Goal: Complete application form

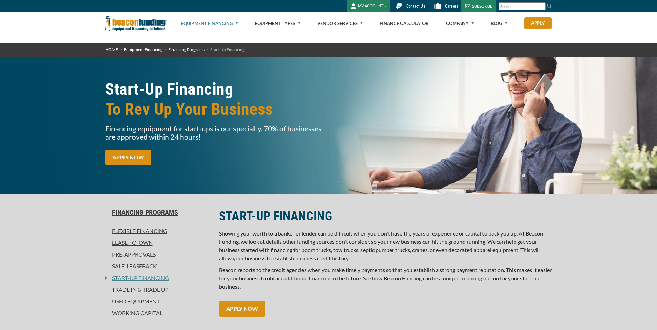
click at [118, 153] on link "APPLY NOW" at bounding box center [128, 158] width 46 height 16
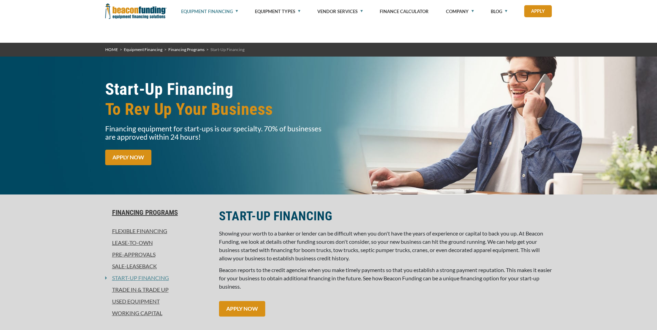
scroll to position [327, 0]
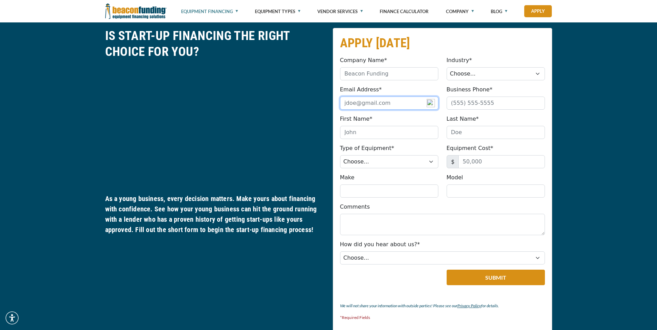
click at [380, 102] on input "Email Address*" at bounding box center [389, 103] width 98 height 13
click at [403, 103] on input "top" at bounding box center [389, 103] width 98 height 13
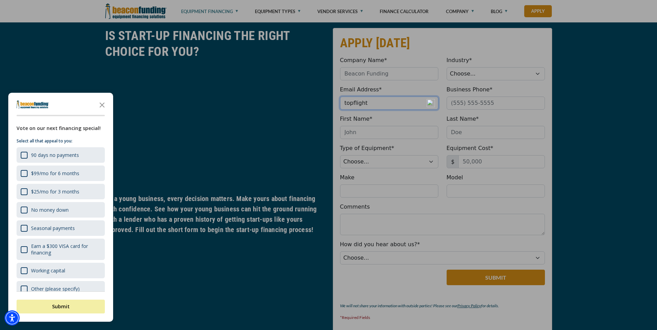
scroll to position [327, 0]
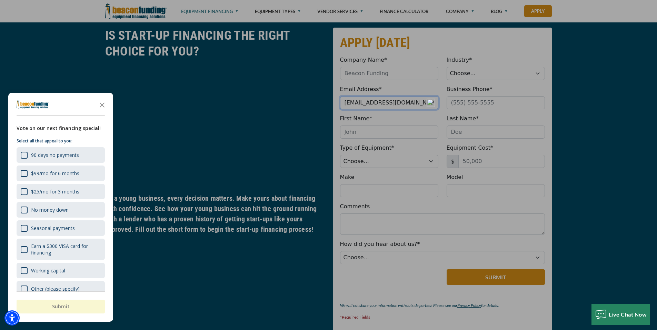
type input "topflightdispatch1@gmail.com"
click at [489, 73] on div at bounding box center [328, 165] width 657 height 330
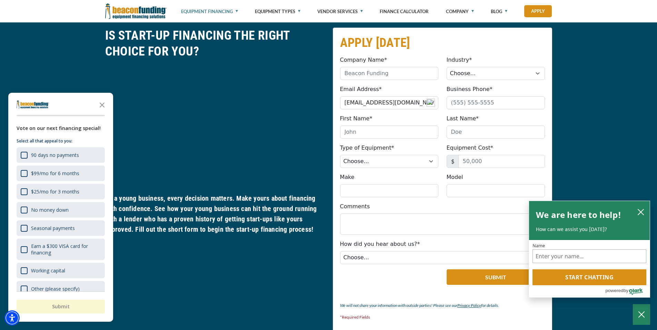
scroll to position [0, 0]
click at [638, 209] on icon "close chatbox" at bounding box center [641, 212] width 6 height 6
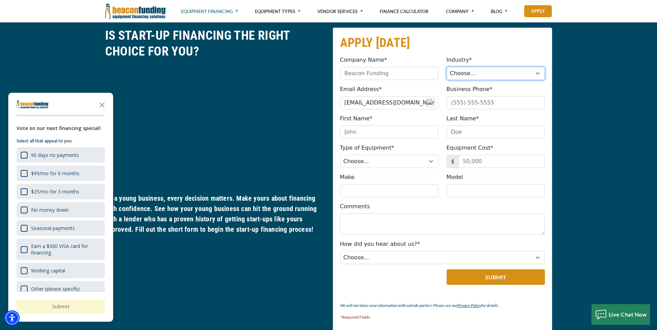
click at [487, 74] on select "Choose... Towing Landscape/Hardscape Decorated Apparel Septic Light Constructio…" at bounding box center [495, 73] width 98 height 13
select select "5"
click at [446, 67] on select "Choose... Towing Landscape/Hardscape Decorated Apparel Septic Light Constructio…" at bounding box center [495, 73] width 98 height 13
click at [399, 133] on input "First Name*" at bounding box center [389, 131] width 98 height 13
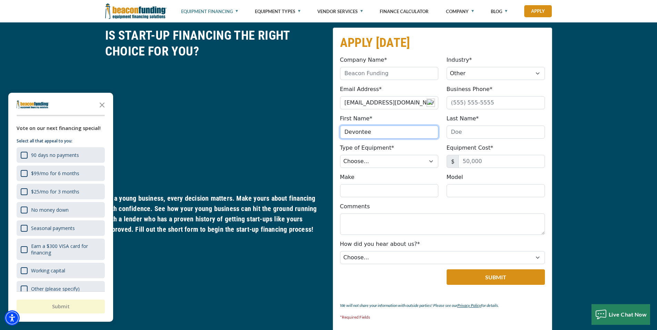
type input "Devontee"
click at [461, 132] on input "Last Name*" at bounding box center [495, 131] width 98 height 13
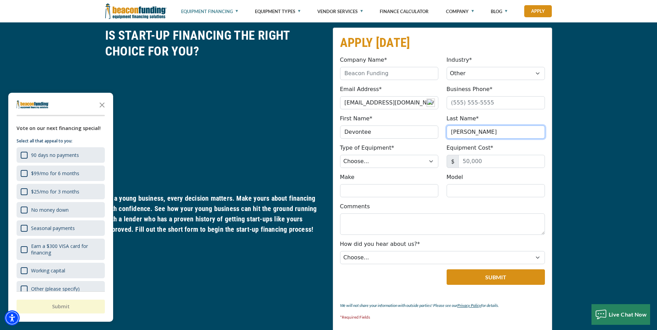
type input "Delaney"
click at [381, 159] on select "Choose... Backhoe Boom/Bucket Truck Chipper Commercial Mower Crane DTG/DTF Prin…" at bounding box center [389, 161] width 98 height 13
select select "25"
click at [340, 155] on select "Choose... Backhoe Boom/Bucket Truck Chipper Commercial Mower Crane DTG/DTF Prin…" at bounding box center [389, 161] width 98 height 13
click at [384, 159] on select "Choose... Backhoe Boom/Bucket Truck Chipper Commercial Mower Crane DTG/DTF Prin…" at bounding box center [389, 161] width 98 height 13
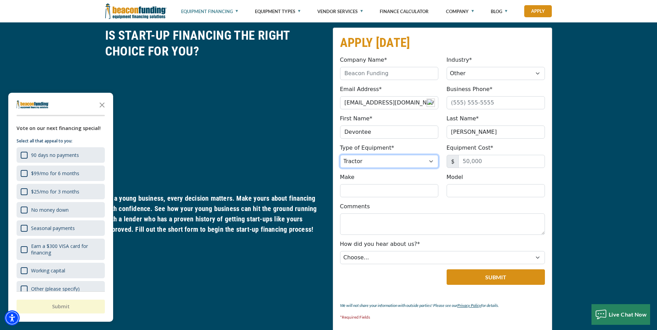
click at [384, 159] on select "Choose... Backhoe Boom/Bucket Truck Chipper Commercial Mower Crane DTG/DTF Prin…" at bounding box center [389, 161] width 98 height 13
click at [490, 163] on input "Equipment Cost*" at bounding box center [501, 161] width 87 height 13
type input "517,000"
click at [390, 195] on input "Make" at bounding box center [389, 190] width 98 height 13
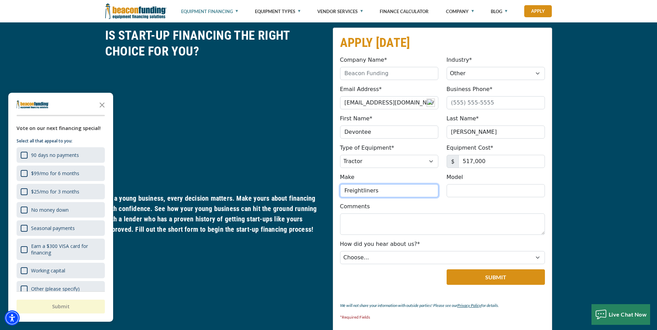
type input "Freightliners"
click at [474, 190] on input "Model" at bounding box center [495, 190] width 98 height 13
type input "Dump Trucks"
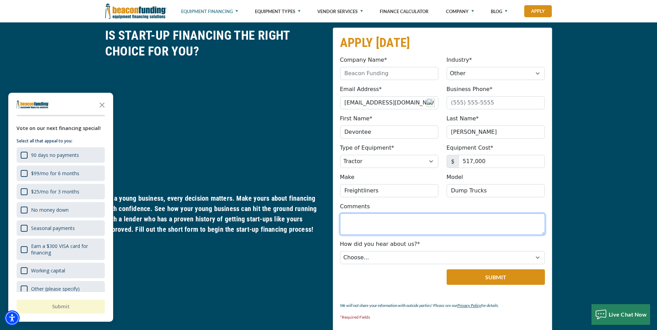
click at [361, 226] on textarea "Comments" at bounding box center [442, 223] width 205 height 21
type textarea "I have a Meta Transportation Contract"
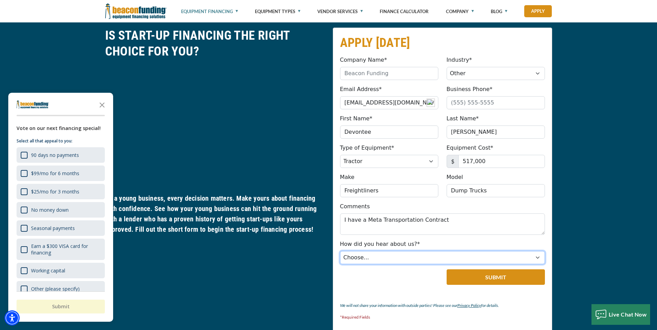
click at [368, 255] on select "Choose... Internet Search Vendor Referral Word of Mouth Client Referral Email E…" at bounding box center [442, 257] width 205 height 13
select select "14"
click at [340, 251] on select "Choose... Internet Search Vendor Referral Word of Mouth Client Referral Email E…" at bounding box center [442, 257] width 205 height 13
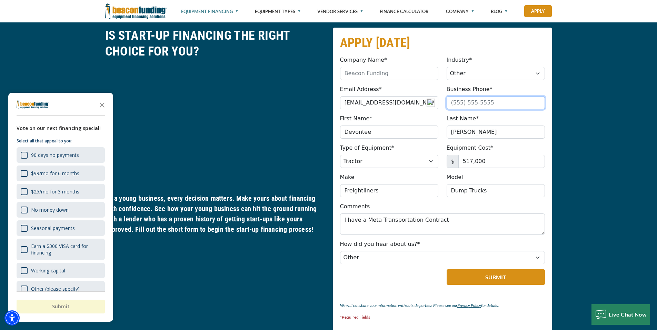
click at [496, 105] on input "Business Phone*" at bounding box center [495, 102] width 98 height 13
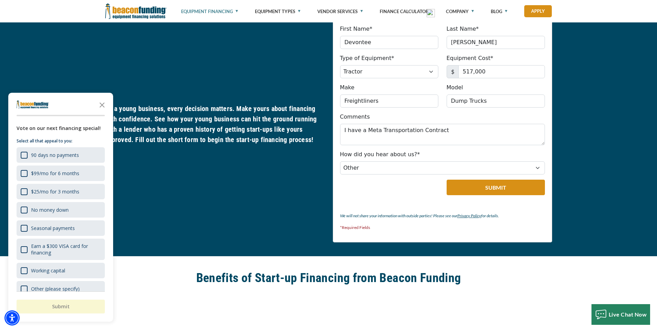
scroll to position [420, 0]
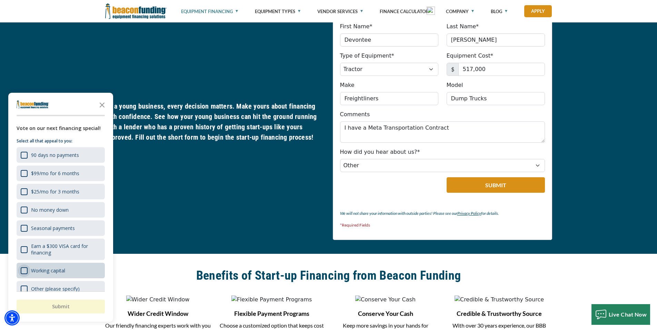
type input "(713) 674-0408"
click at [23, 271] on div "Working capital" at bounding box center [24, 270] width 7 height 7
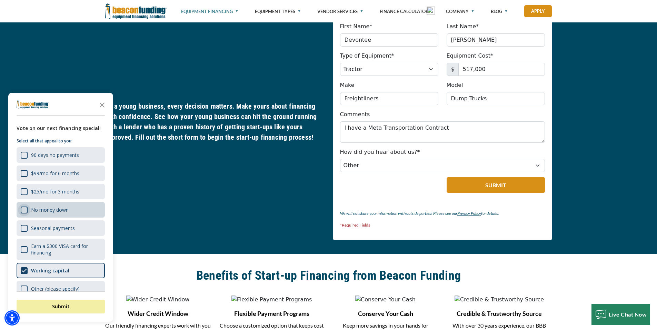
click at [22, 209] on div "No money down" at bounding box center [24, 209] width 7 height 7
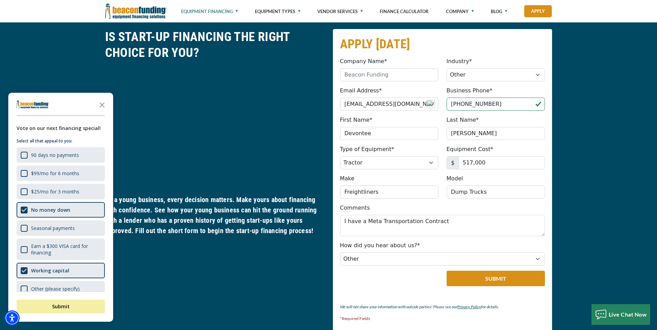
scroll to position [293, 0]
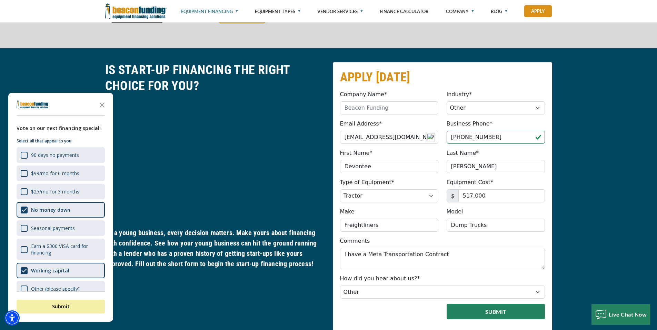
click at [478, 311] on button "Submit" at bounding box center [495, 312] width 98 height 16
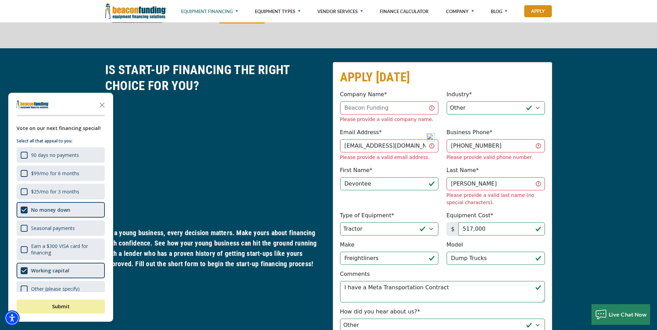
scroll to position [385, 0]
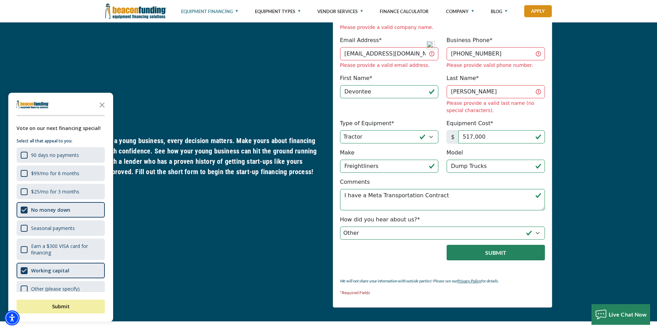
click at [481, 245] on button "Submit" at bounding box center [495, 253] width 98 height 16
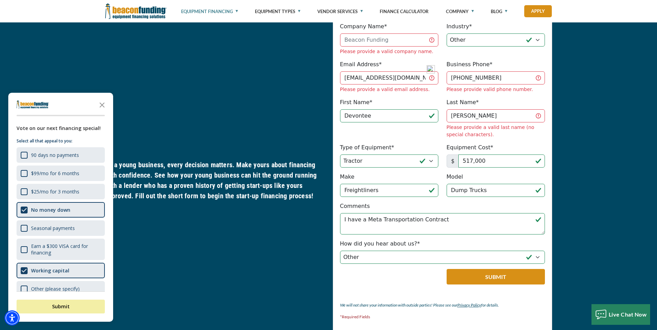
scroll to position [351, 0]
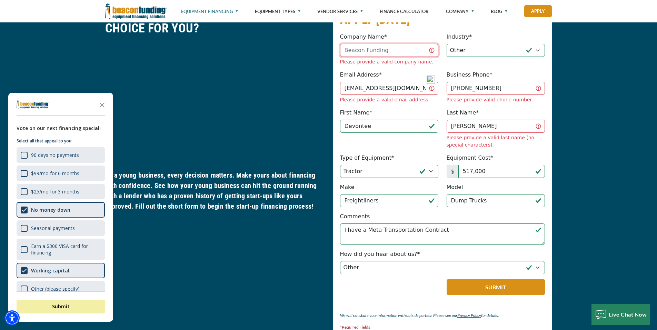
click at [397, 46] on input "Company Name*" at bounding box center [389, 50] width 98 height 13
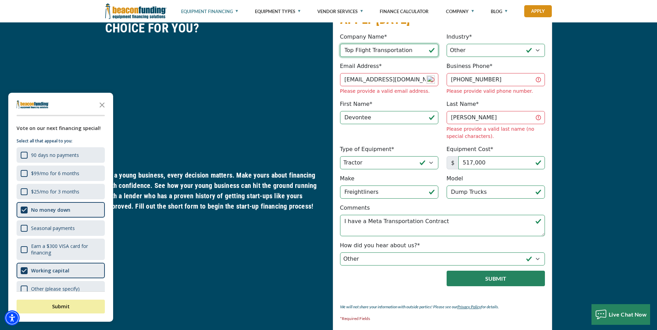
type input "Top Flight Transportation"
click at [494, 271] on button "Submit" at bounding box center [495, 279] width 98 height 16
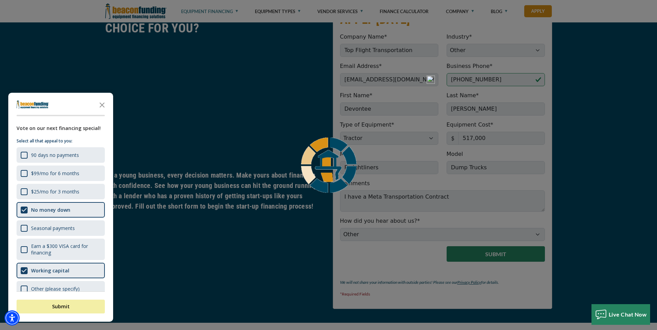
scroll to position [327, 0]
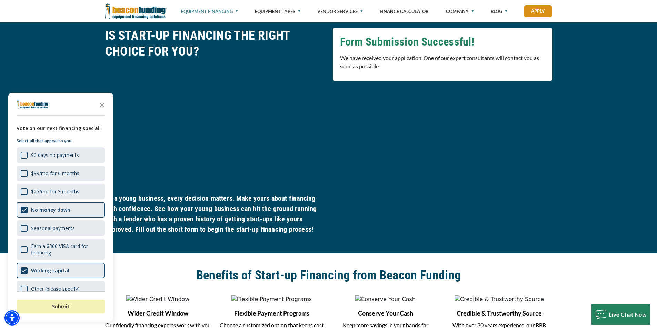
click at [43, 304] on button "Submit" at bounding box center [61, 307] width 88 height 14
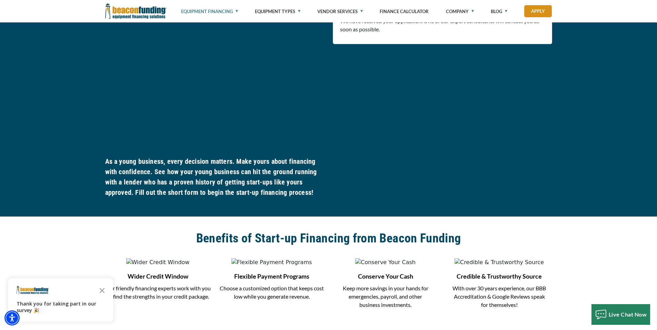
scroll to position [385, 0]
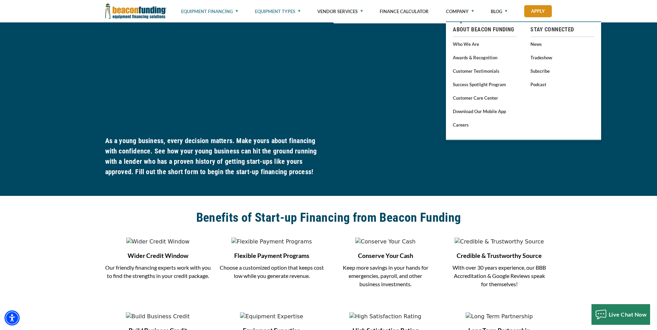
click at [282, 11] on link "Equipment Types" at bounding box center [278, 11] width 46 height 23
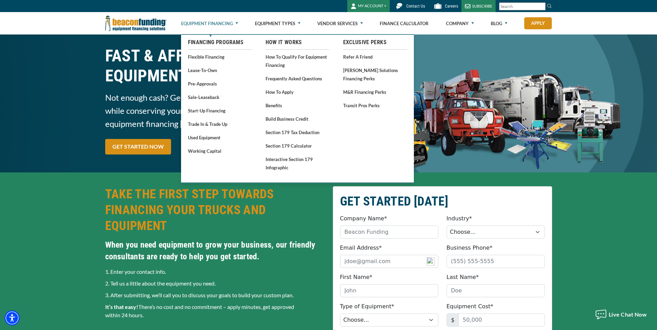
click at [206, 23] on link "Equipment Financing" at bounding box center [209, 23] width 57 height 22
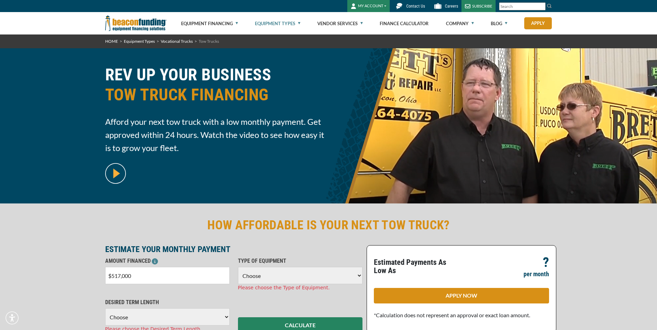
click at [275, 267] on select "Choose Backhoe Boom/Bucket Truck Chipper Commercial Mower Crane DTG/DTF Printin…" at bounding box center [300, 275] width 124 height 17
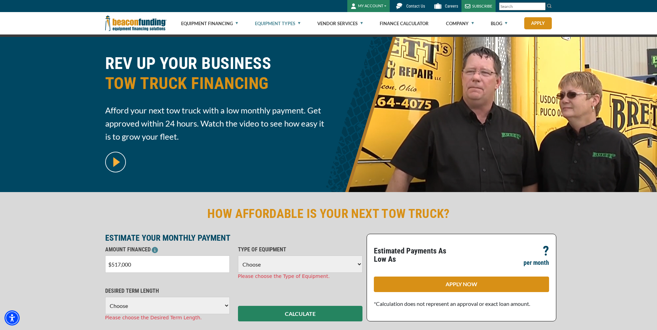
click at [355, 262] on select "Choose Backhoe Boom/Bucket Truck Chipper Commercial Mower Crane DTG/DTF Printin…" at bounding box center [300, 263] width 124 height 17
select select "25"
click at [238, 255] on select "Choose Backhoe Boom/Bucket Truck Chipper Commercial Mower Crane DTG/DTF Printin…" at bounding box center [300, 263] width 124 height 17
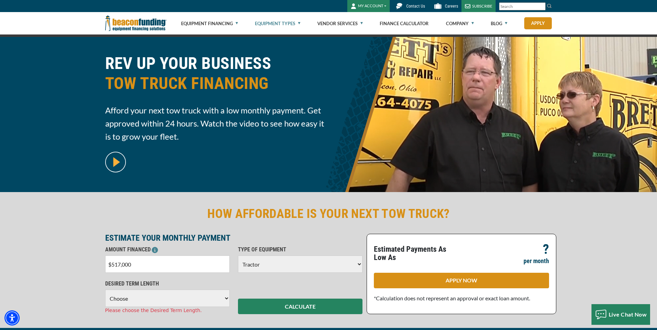
click at [163, 295] on select "Choose 36 Months 48 Months 60 Months 72 Months 84 Months" at bounding box center [167, 298] width 124 height 17
click at [105, 290] on select "Choose 36 Months 48 Months 60 Months 72 Months 84 Months" at bounding box center [167, 298] width 124 height 17
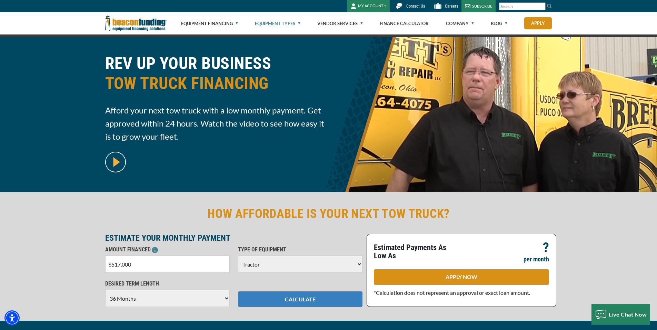
click at [299, 297] on button "CALCULATE" at bounding box center [300, 299] width 124 height 16
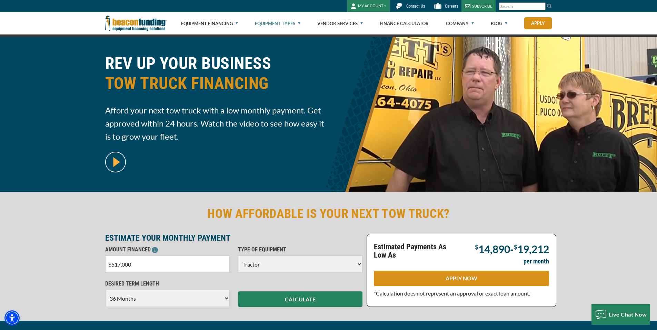
click at [223, 298] on select "Choose 36 Months 48 Months 60 Months 72 Months 84 Months" at bounding box center [167, 298] width 124 height 17
select select "48"
click at [105, 290] on select "Choose 36 Months 48 Months 60 Months 72 Months 84 Months" at bounding box center [167, 298] width 124 height 17
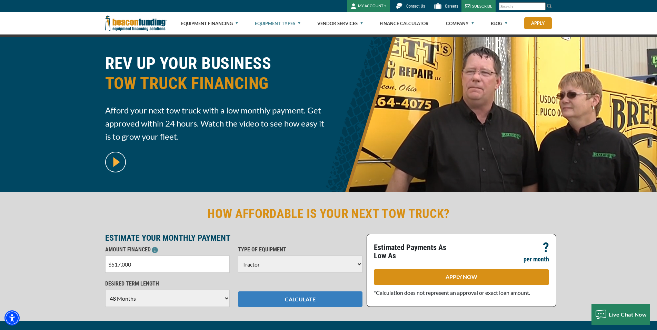
click at [303, 299] on button "CALCULATE" at bounding box center [300, 299] width 124 height 16
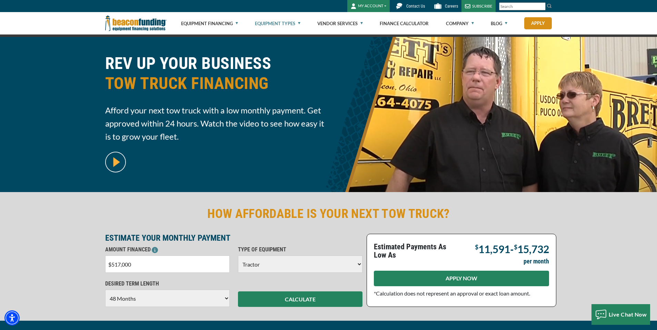
click at [441, 278] on link "APPLY NOW" at bounding box center [461, 279] width 175 height 16
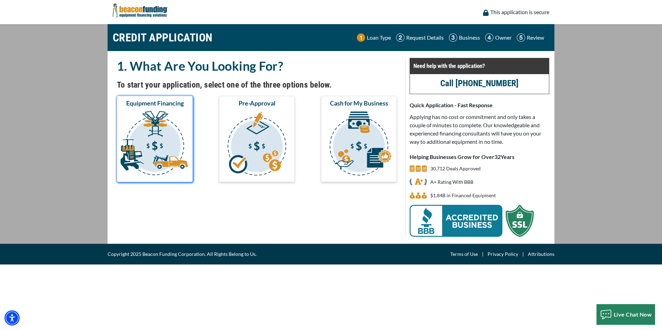
click at [158, 143] on img "submit" at bounding box center [154, 144] width 73 height 69
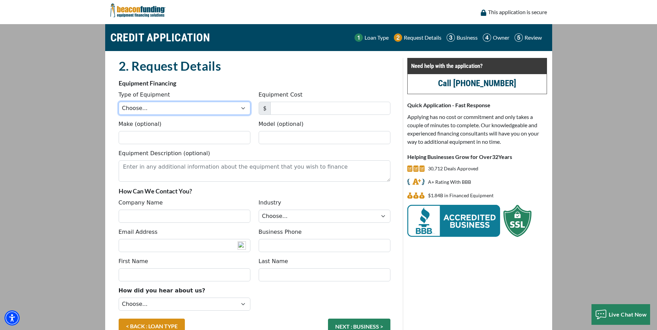
click at [170, 105] on select "Choose... Backhoe Boom/Bucket Truck Chipper Commercial Mower Crane DTG/DTF Prin…" at bounding box center [185, 108] width 132 height 13
select select "25"
click at [119, 102] on select "Choose... Backhoe Boom/Bucket Truck Chipper Commercial Mower Crane DTG/DTF Prin…" at bounding box center [185, 108] width 132 height 13
click at [309, 109] on input "Equipment Cost" at bounding box center [330, 108] width 120 height 13
type input "517,000"
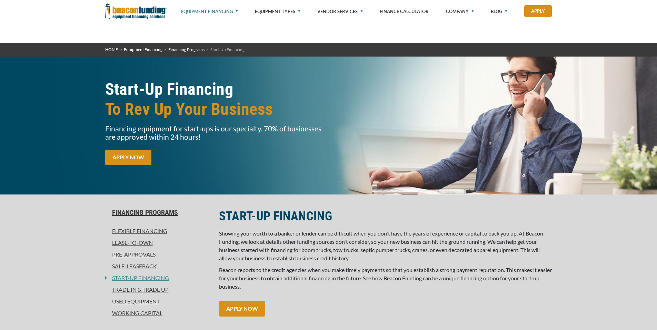
select select "5"
select select "25"
select select "14"
